Goal: Task Accomplishment & Management: Use online tool/utility

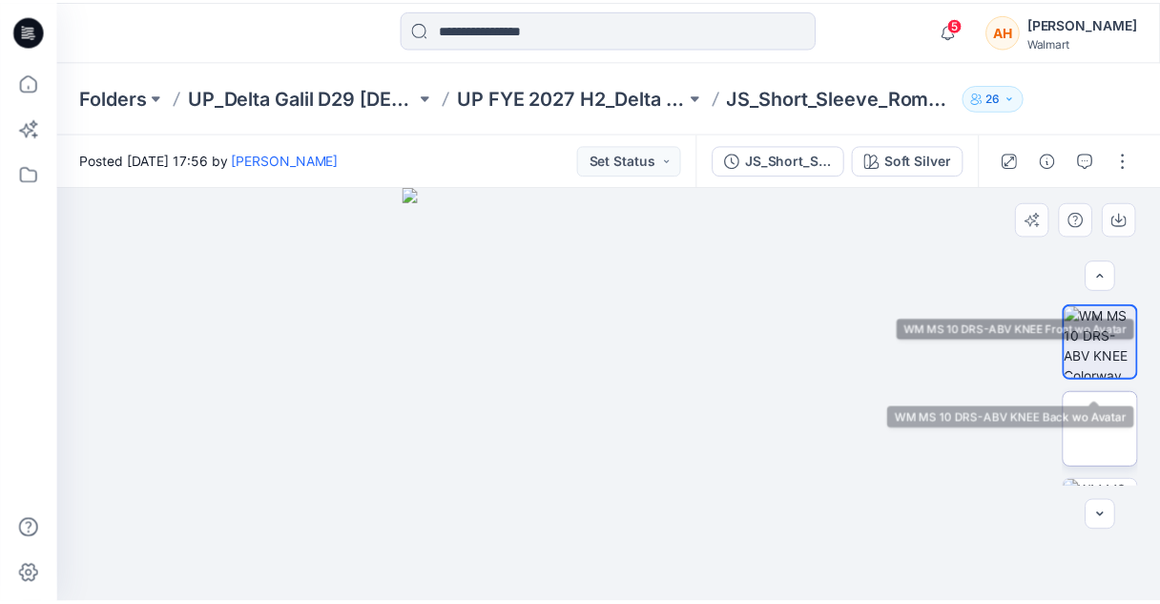
scroll to position [156, 0]
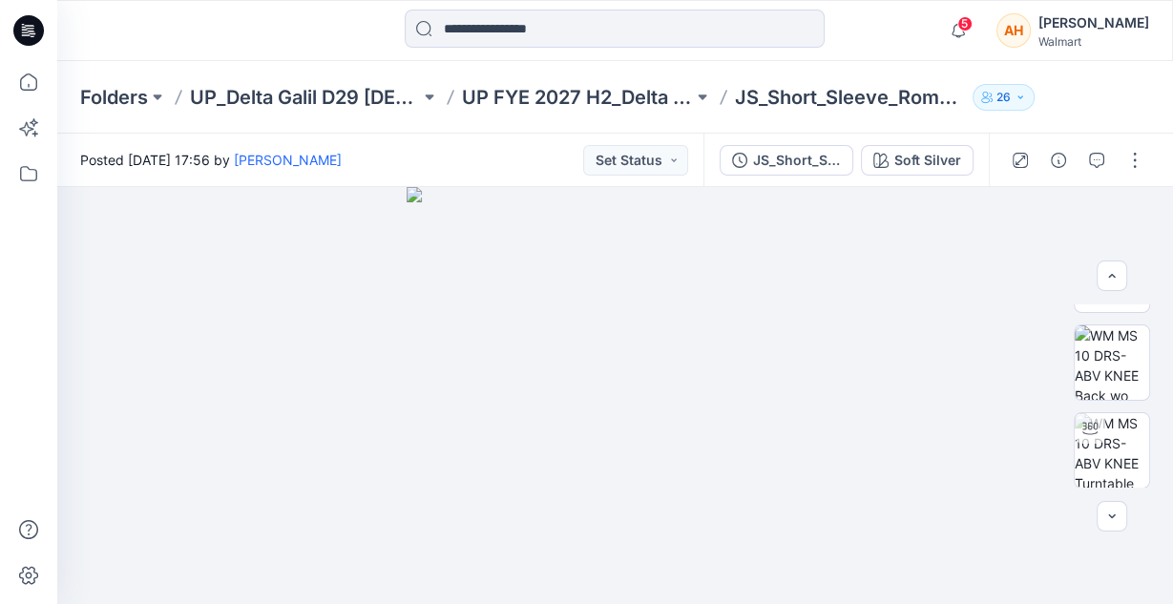
click at [511, 115] on div "Folders UP_Delta Galil D29 Ladies Joyspun Intimates UP FYE 2027 H2_Delta Galil …" at bounding box center [615, 97] width 1116 height 73
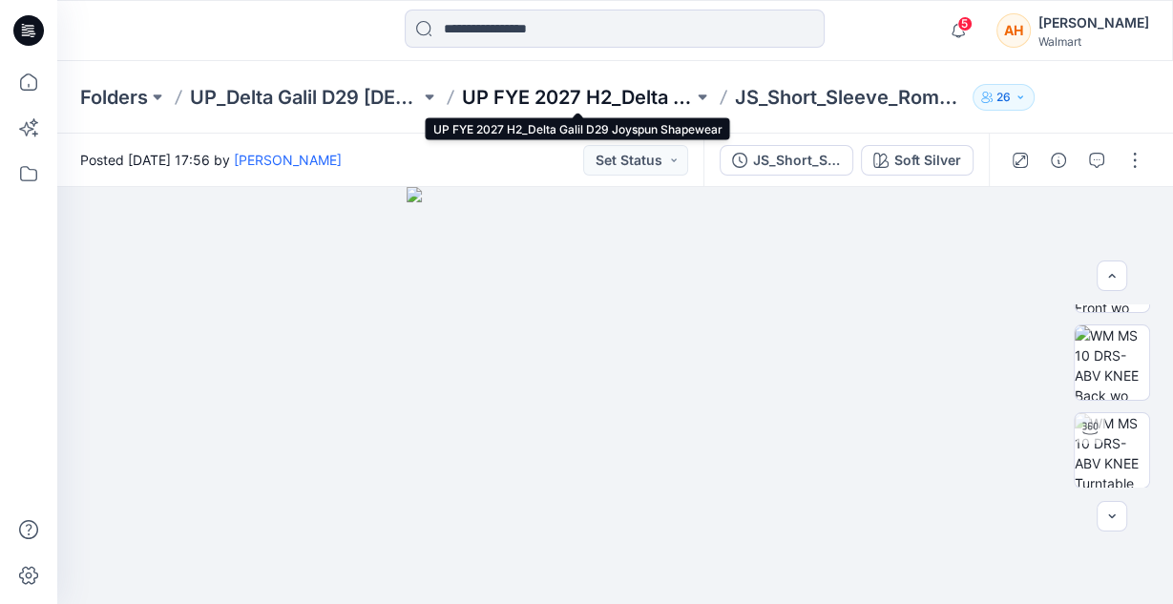
click at [524, 108] on p "UP FYE 2027 H2_Delta Galil D29 Joyspun Shapewear" at bounding box center [577, 97] width 230 height 27
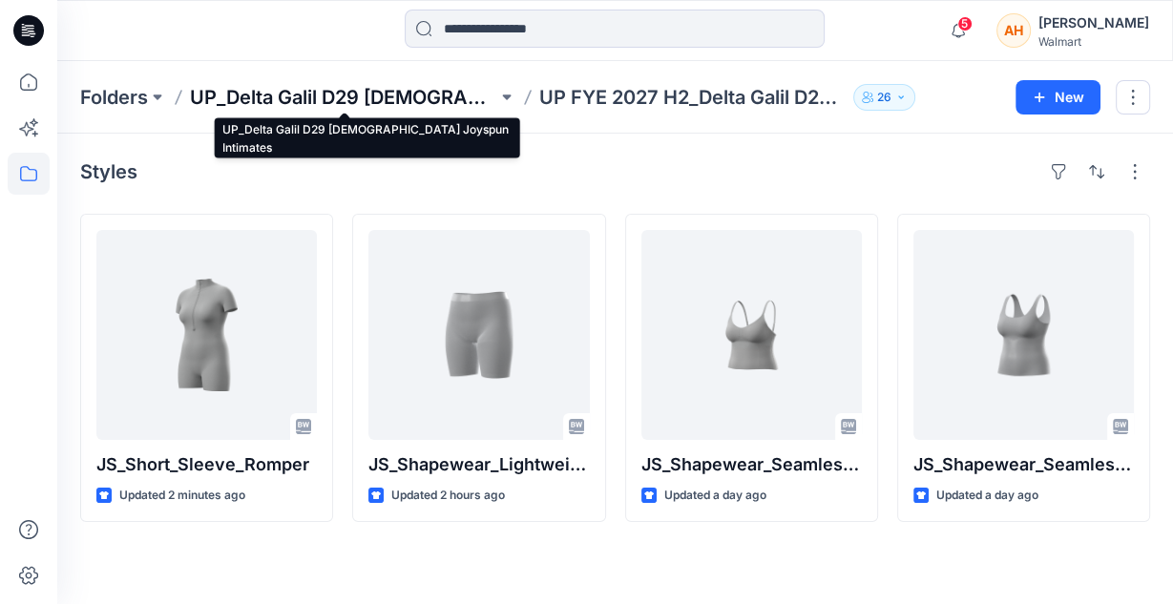
click at [321, 98] on p "UP_Delta Galil D29 [DEMOGRAPHIC_DATA] Joyspun Intimates" at bounding box center [343, 97] width 307 height 27
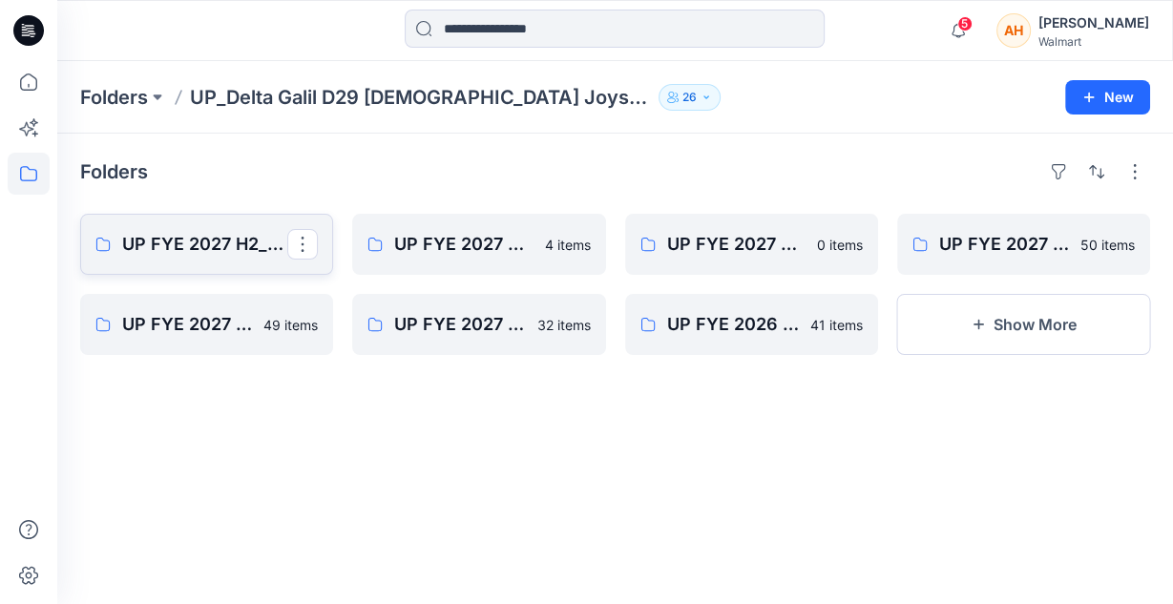
click at [160, 240] on p "UP FYE 2027 H2_Delta Galil D29 Joyspun Panties" at bounding box center [204, 244] width 165 height 27
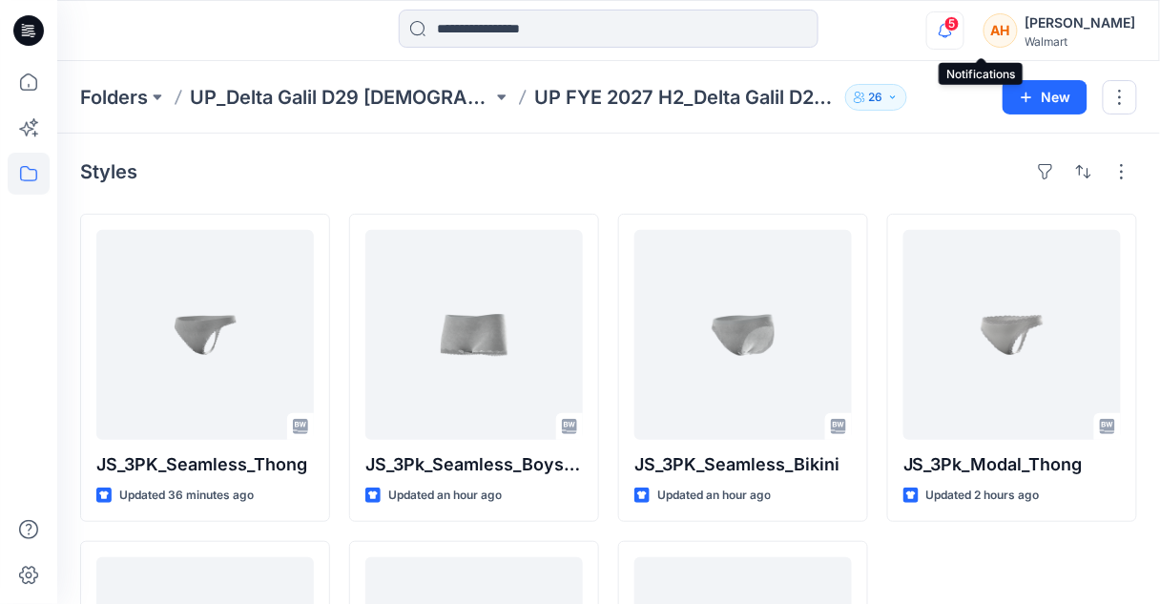
click at [964, 30] on icon "button" at bounding box center [946, 30] width 36 height 38
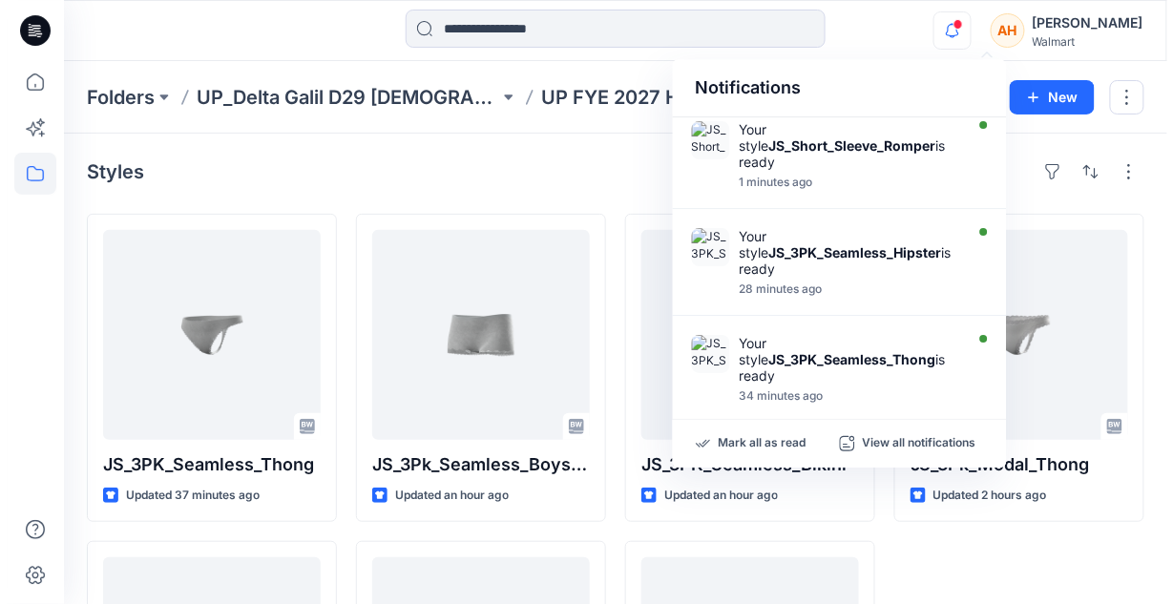
scroll to position [9, 0]
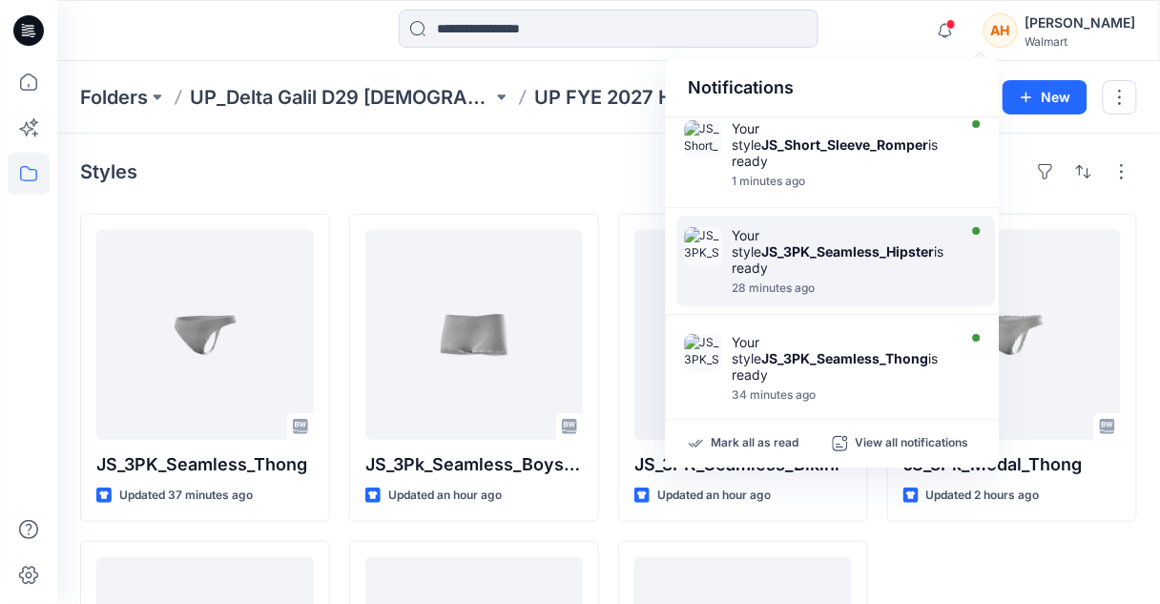
click at [899, 248] on strong "JS_3PK_Seamless_Hipster" at bounding box center [848, 251] width 173 height 16
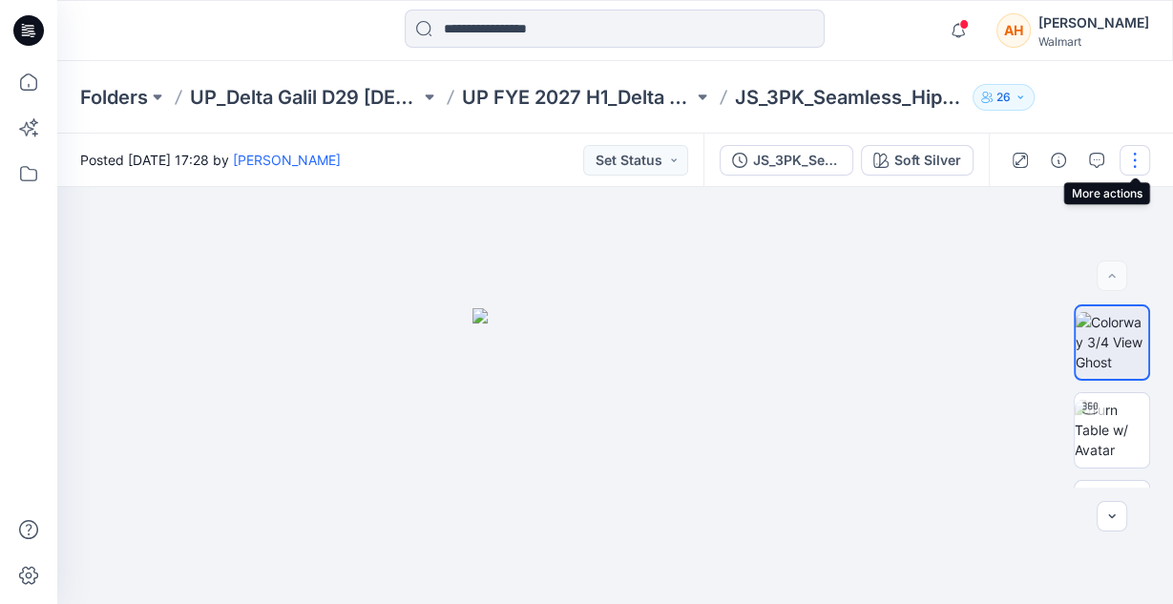
click at [1135, 157] on button "button" at bounding box center [1134, 160] width 31 height 31
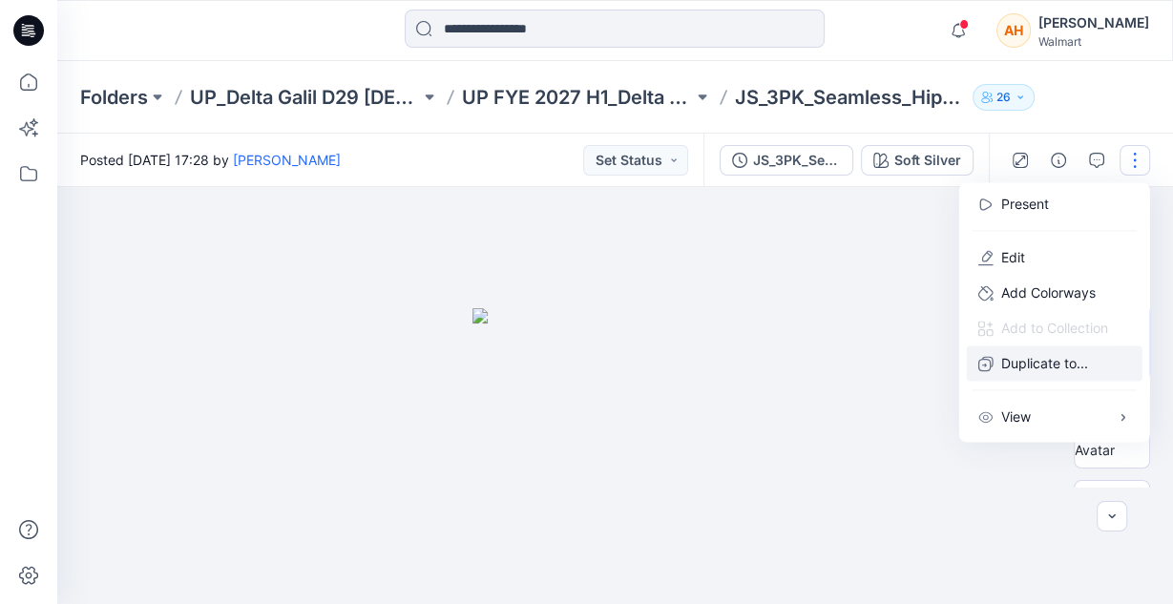
click at [1034, 370] on p "Duplicate to..." at bounding box center [1044, 363] width 87 height 20
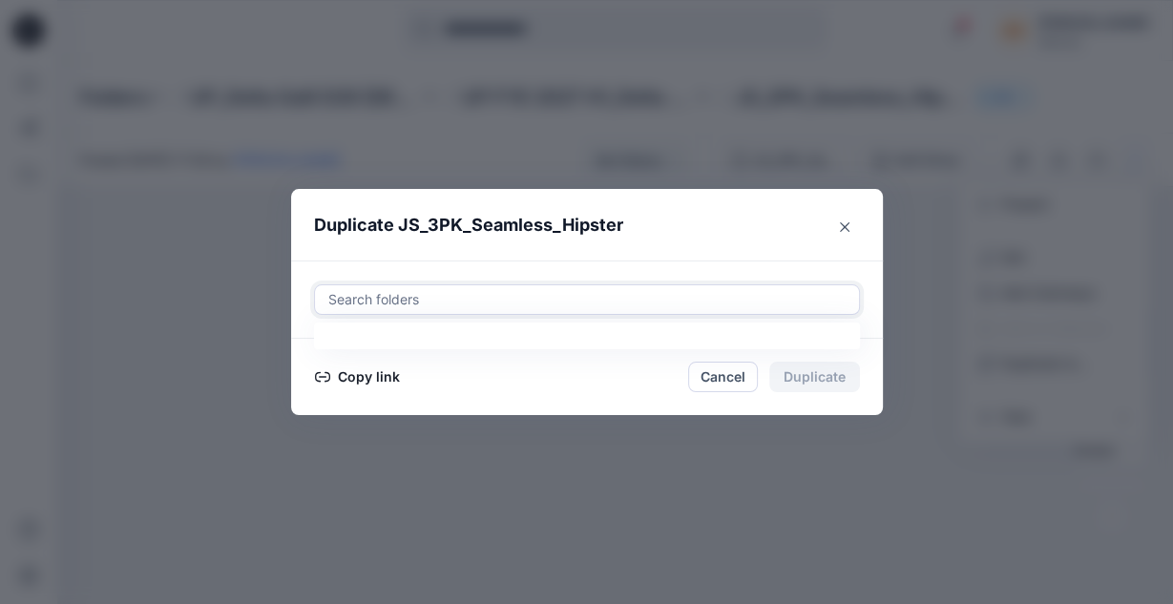
click at [550, 302] on div at bounding box center [586, 299] width 521 height 23
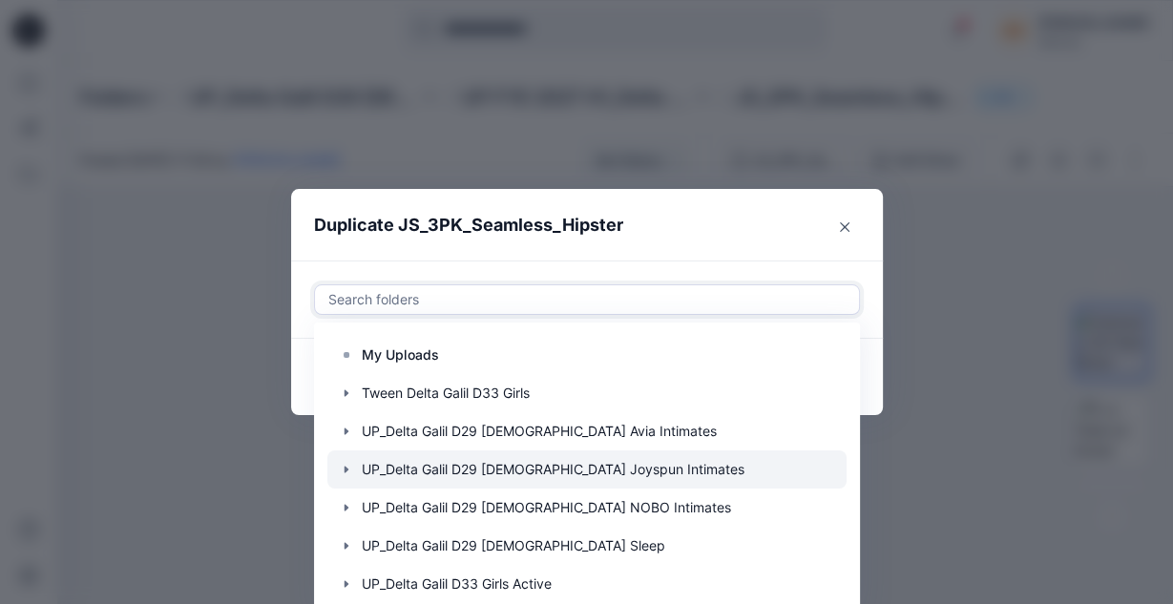
scroll to position [114, 0]
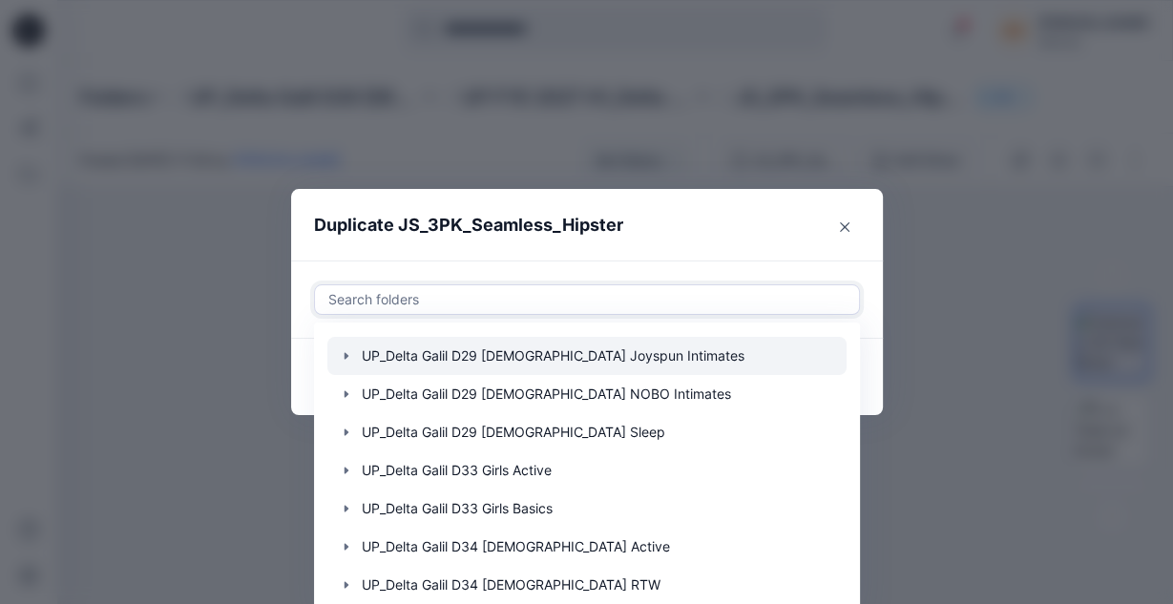
click at [339, 357] on icon "button" at bounding box center [346, 355] width 15 height 15
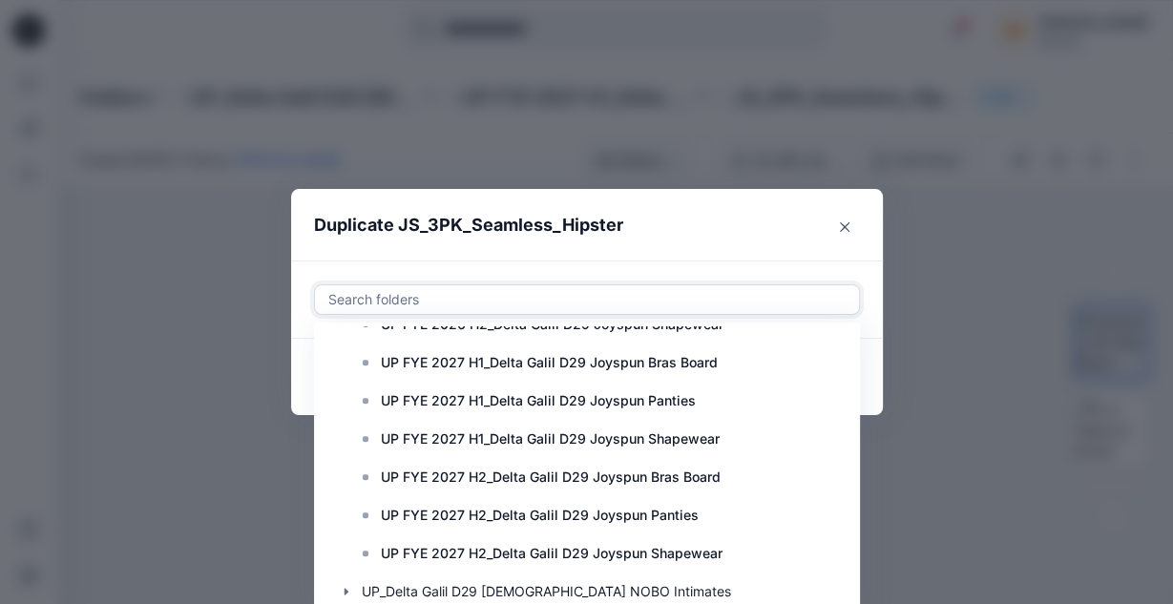
scroll to position [716, 0]
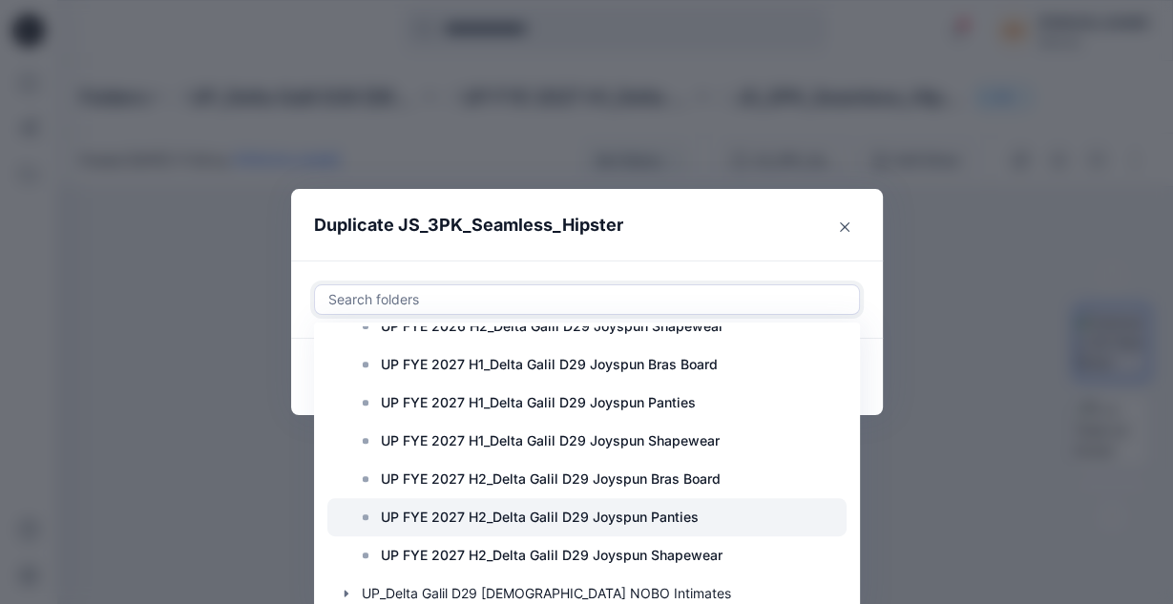
click at [494, 516] on p "UP FYE 2027 H2_Delta Galil D29 Joyspun Panties" at bounding box center [540, 517] width 318 height 23
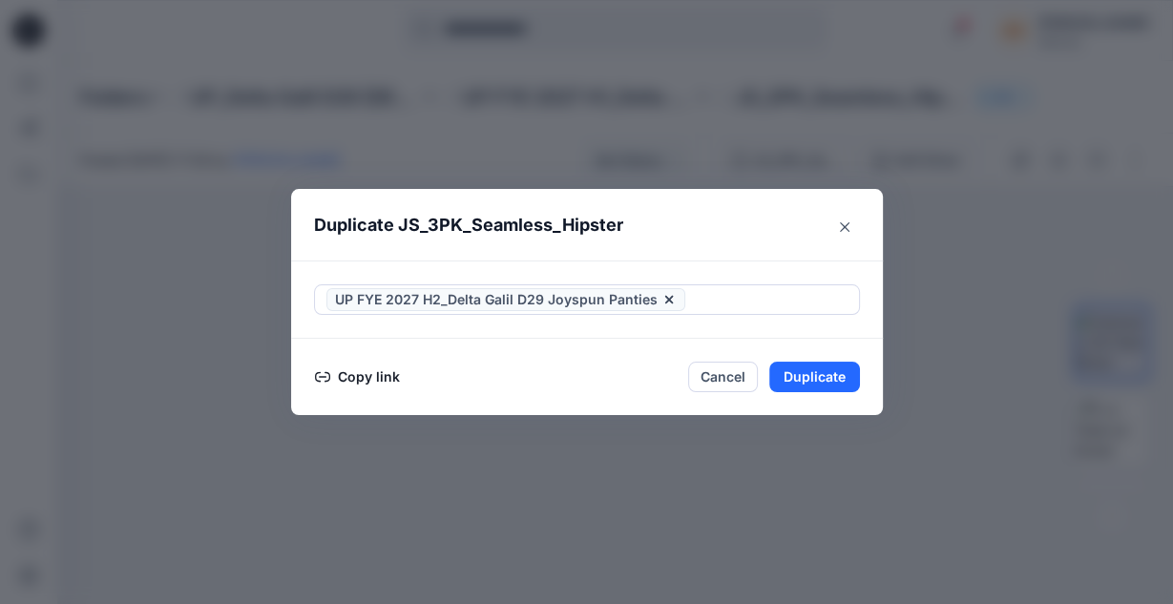
click at [731, 219] on header "Duplicate JS_3PK_Seamless_Hipster" at bounding box center [567, 225] width 553 height 73
click at [785, 375] on button "Duplicate" at bounding box center [814, 377] width 91 height 31
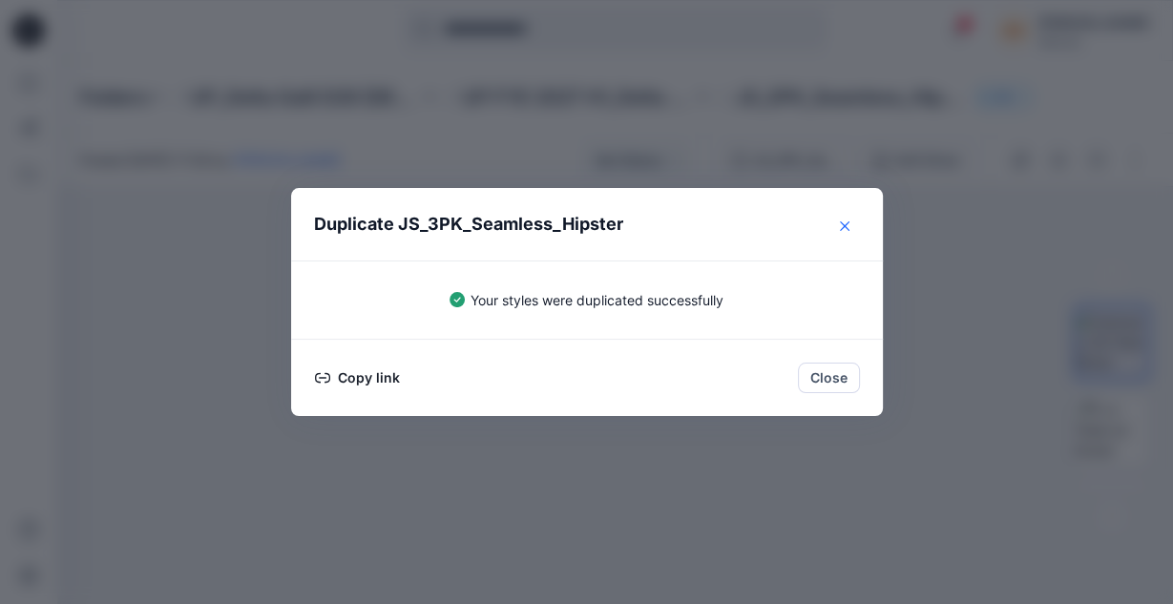
click at [845, 220] on button "Close" at bounding box center [844, 226] width 31 height 31
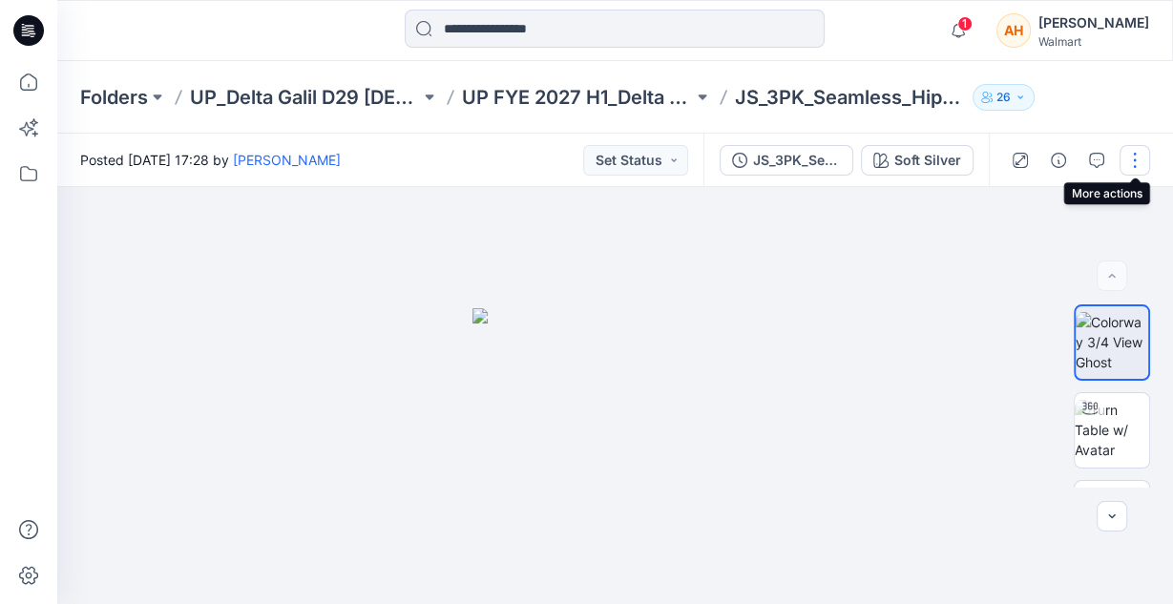
click at [1119, 156] on button "button" at bounding box center [1134, 160] width 31 height 31
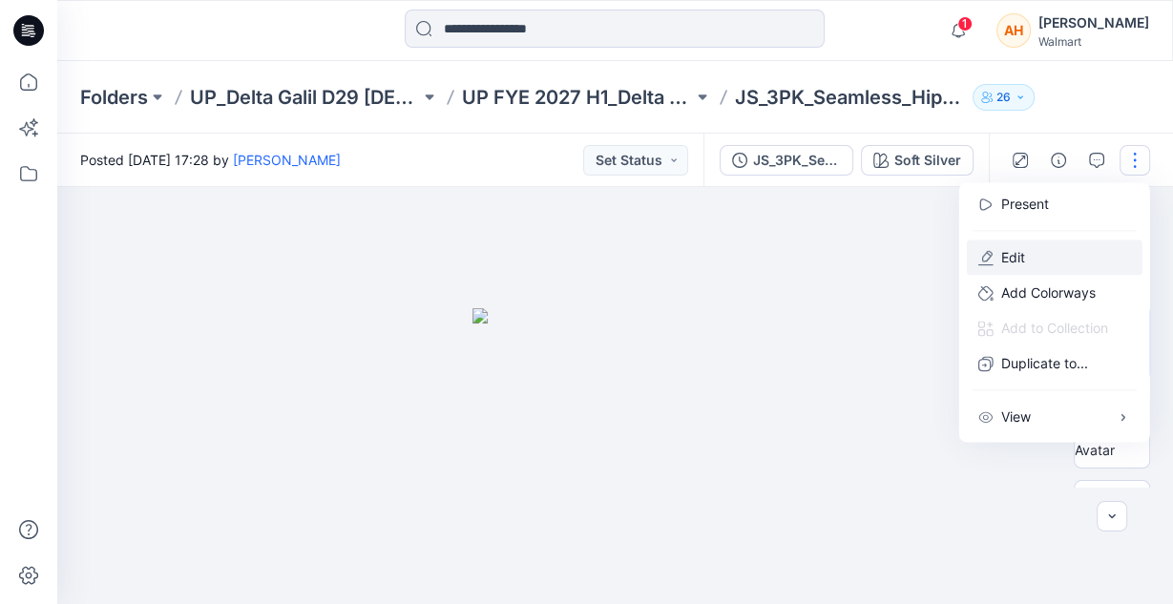
click at [1033, 261] on button "Edit" at bounding box center [1055, 257] width 176 height 35
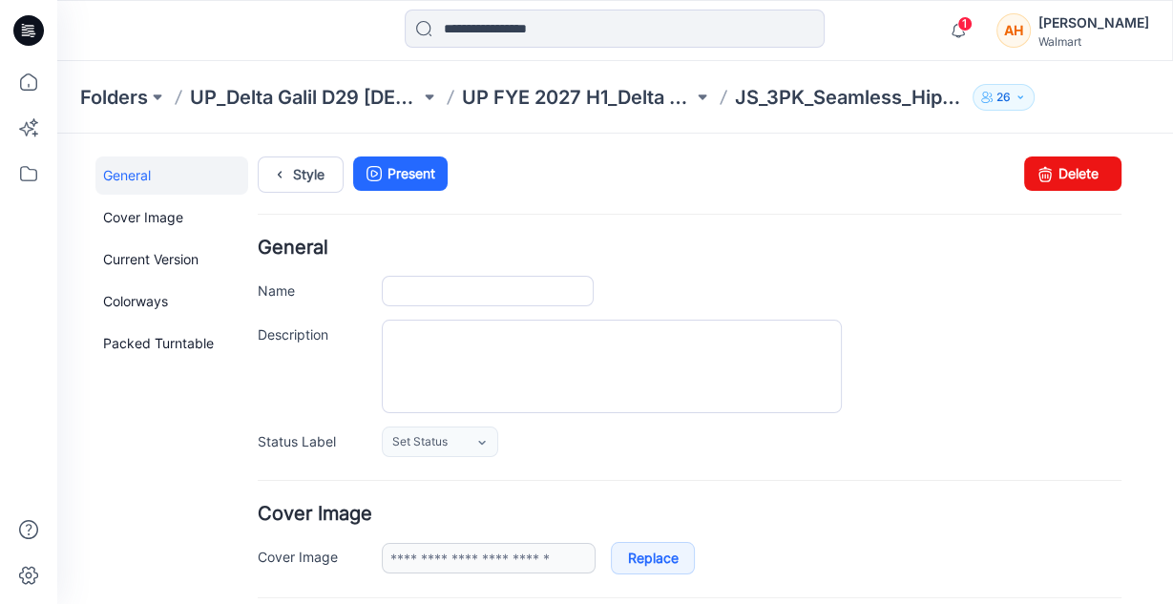
type input "**********"
drag, startPoint x: 704, startPoint y: 174, endPoint x: 1056, endPoint y: 168, distance: 352.2
click at [1056, 168] on link "Delete" at bounding box center [1072, 173] width 97 height 34
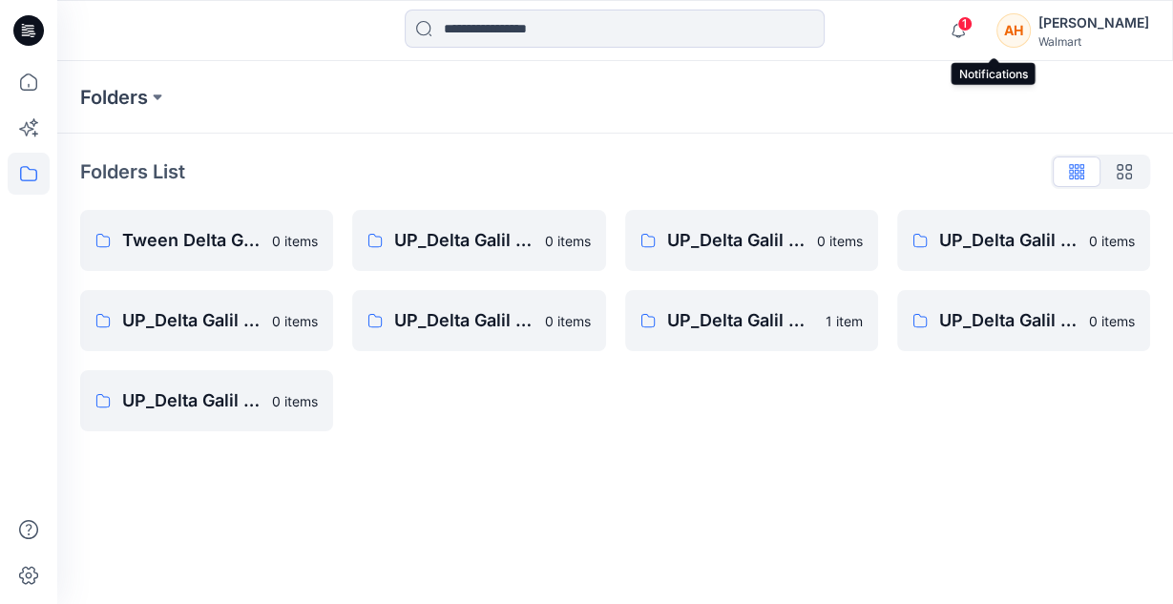
click at [972, 20] on span "1" at bounding box center [964, 23] width 15 height 15
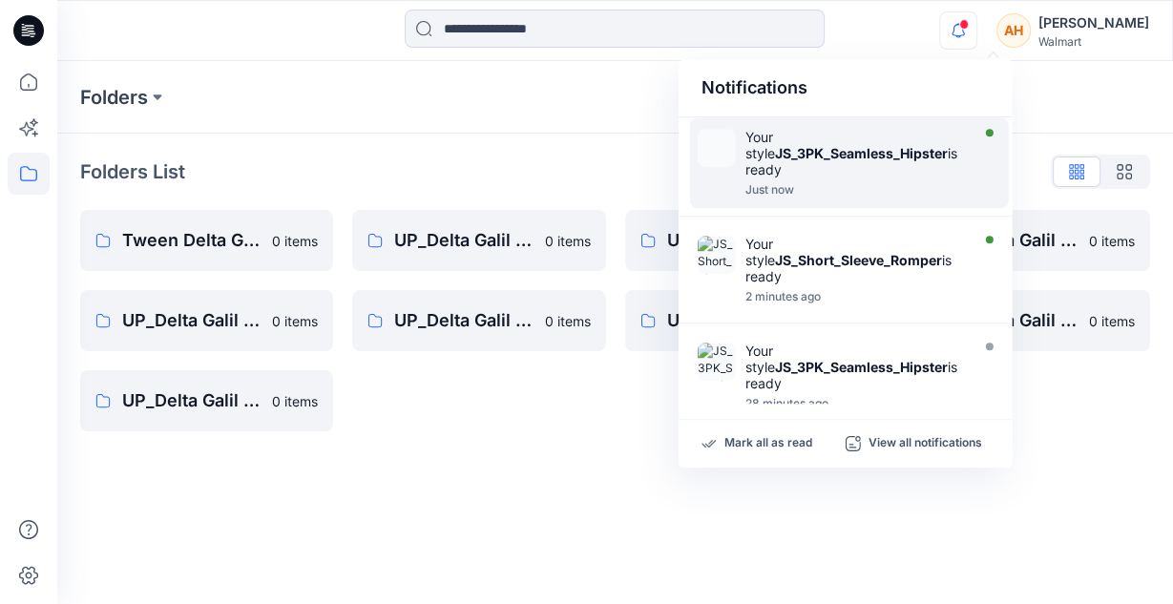
click at [851, 177] on div at bounding box center [854, 179] width 219 height 4
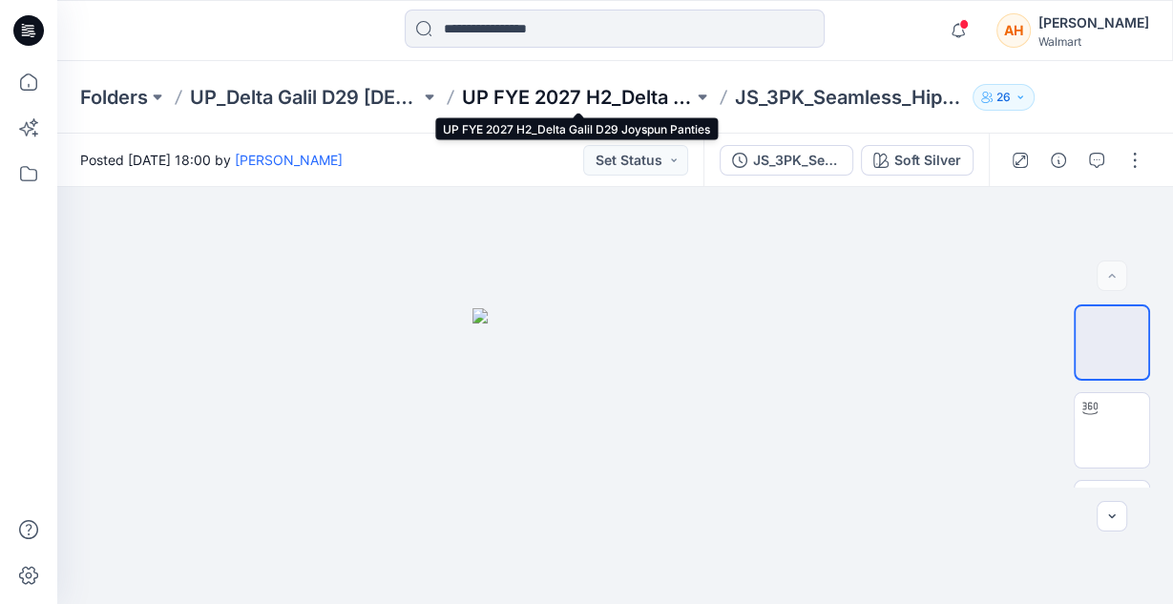
click at [594, 101] on p "UP FYE 2027 H2_Delta Galil D29 Joyspun Panties" at bounding box center [577, 97] width 230 height 27
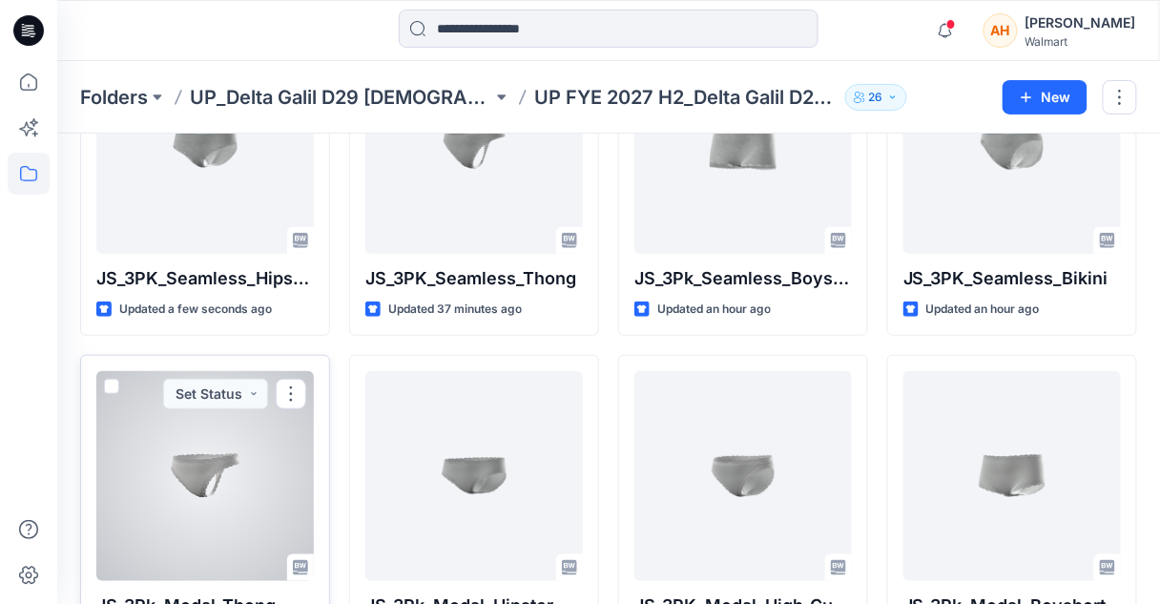
scroll to position [264, 0]
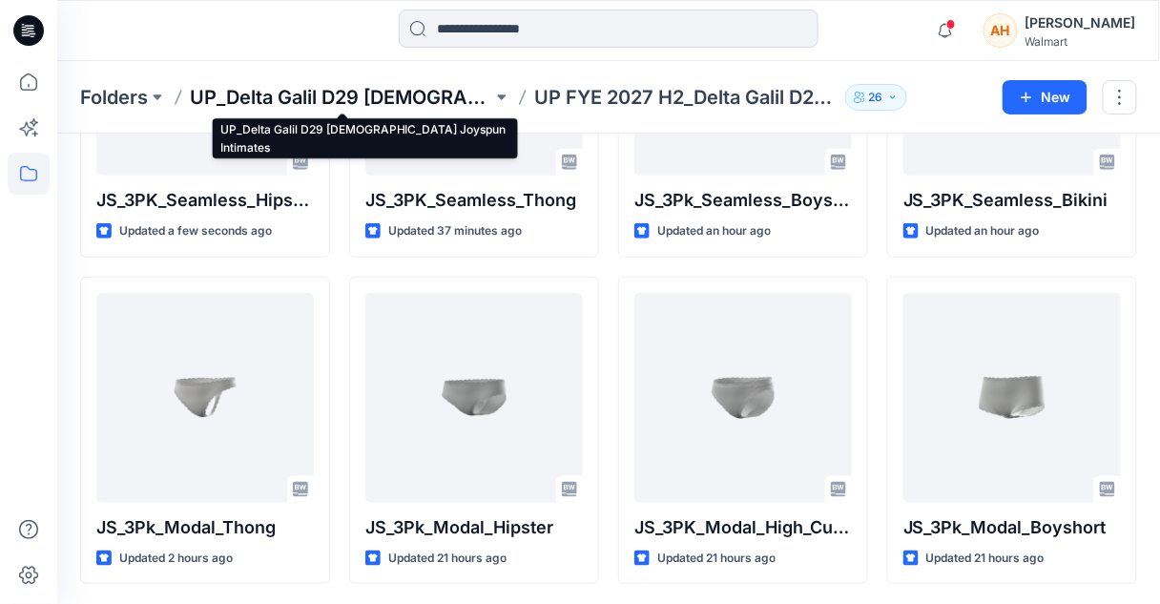
click at [347, 98] on p "UP_Delta Galil D29 [DEMOGRAPHIC_DATA] Joyspun Intimates" at bounding box center [341, 97] width 303 height 27
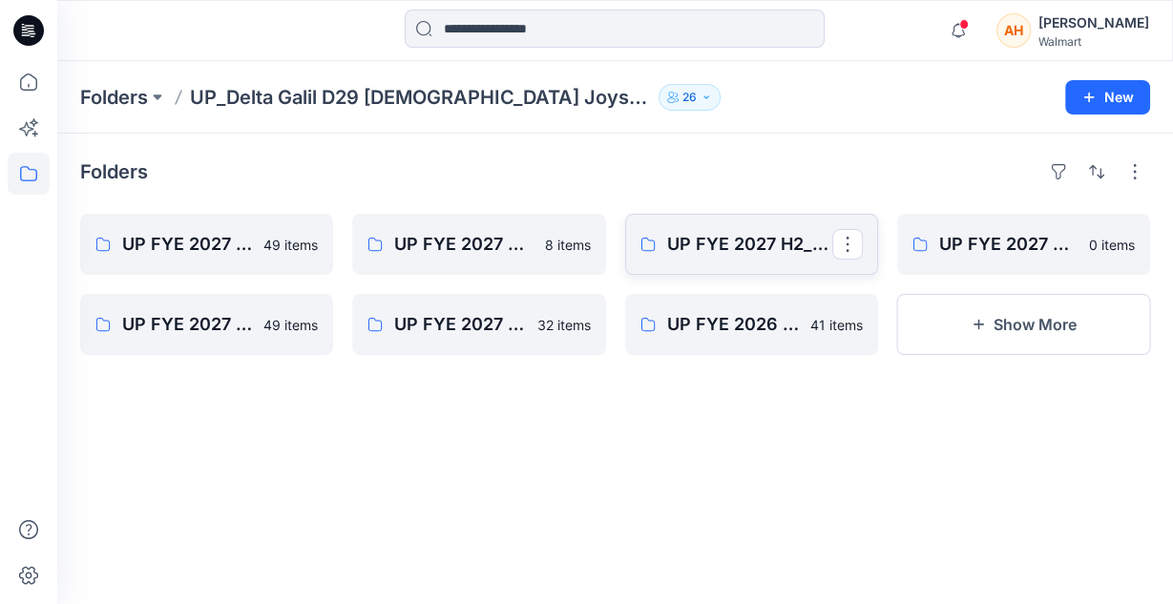
click at [749, 226] on link "UP FYE 2027 H2_Delta Galil D29 Joyspun Shapewear" at bounding box center [751, 244] width 253 height 61
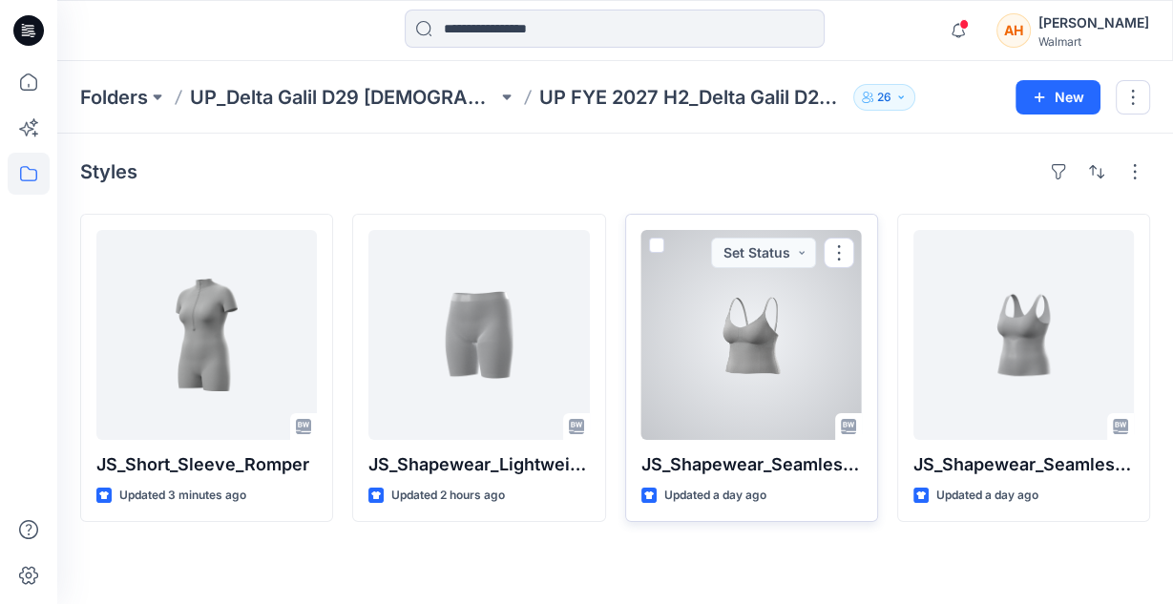
click at [714, 308] on div at bounding box center [751, 335] width 220 height 210
